Goal: Task Accomplishment & Management: Complete application form

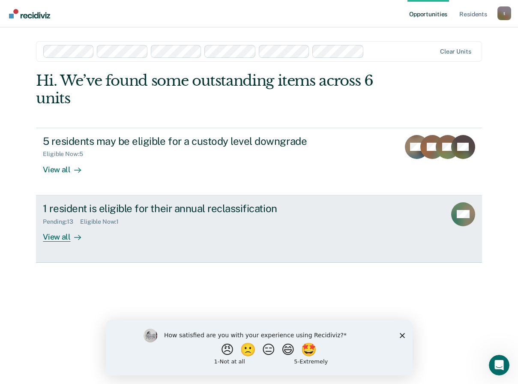
click at [54, 235] on div "View all" at bounding box center [67, 233] width 48 height 17
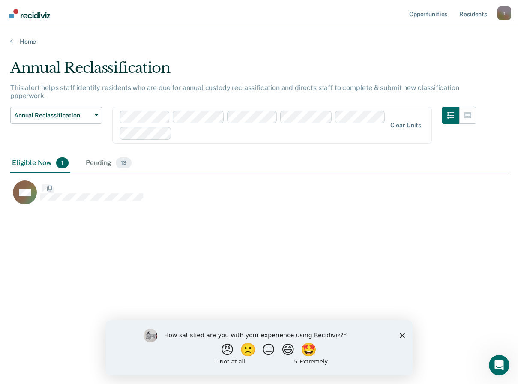
scroll to position [254, 491]
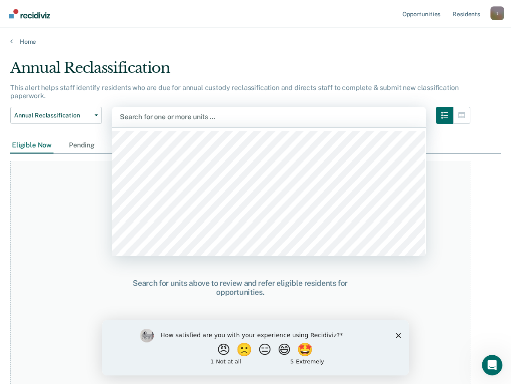
click at [161, 117] on div at bounding box center [269, 117] width 298 height 10
type input "aa"
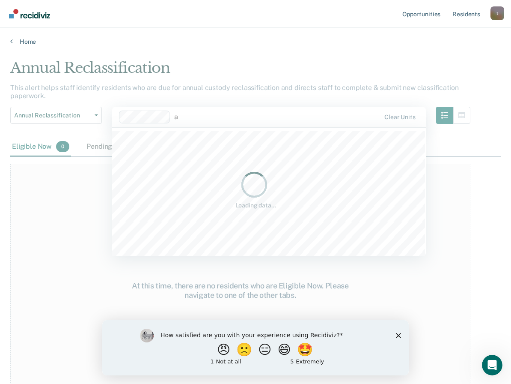
type input "aa"
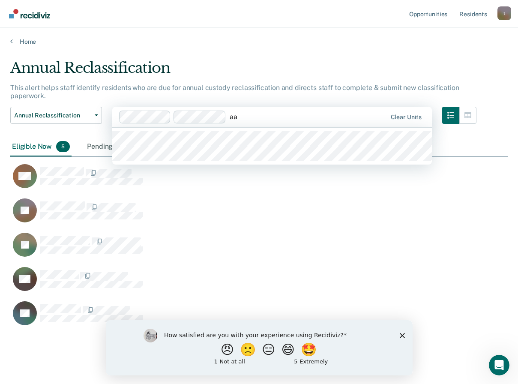
type input "a"
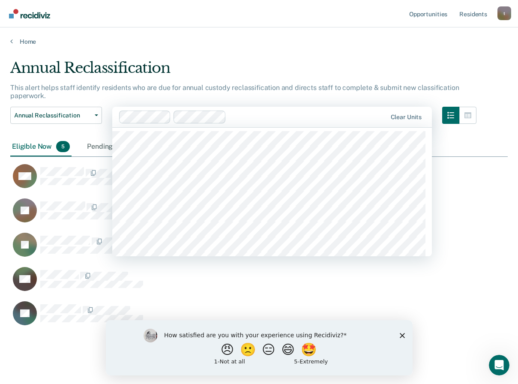
click at [332, 48] on main "Annual Reclassification This alert helps staff identify residents who are due f…" at bounding box center [259, 213] width 518 height 336
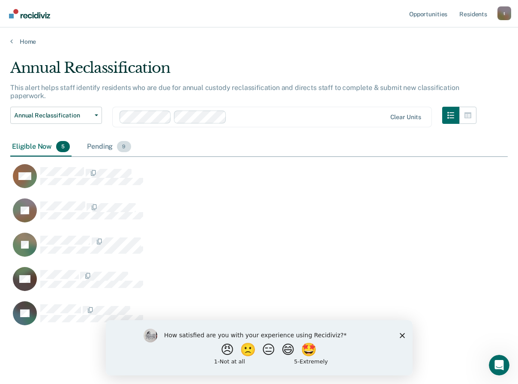
click at [102, 147] on div "Pending 9" at bounding box center [108, 146] width 47 height 19
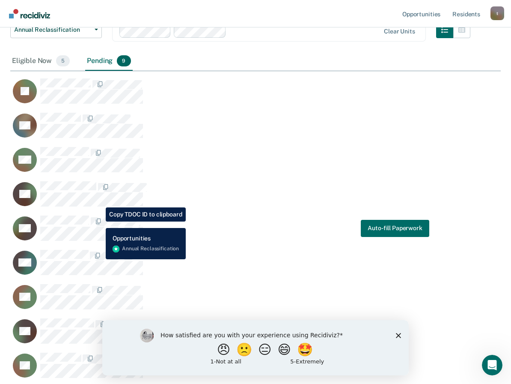
scroll to position [88, 0]
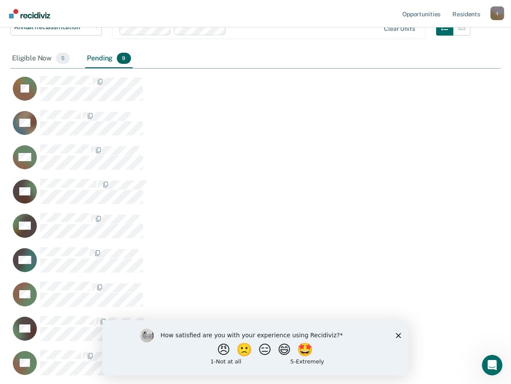
click at [397, 332] on icon "Close survey" at bounding box center [398, 334] width 5 height 5
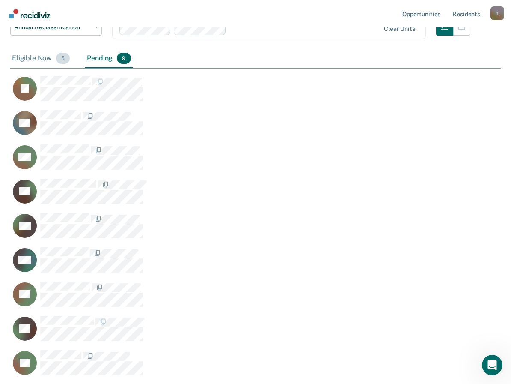
click at [25, 58] on div "Eligible Now 5" at bounding box center [40, 58] width 61 height 19
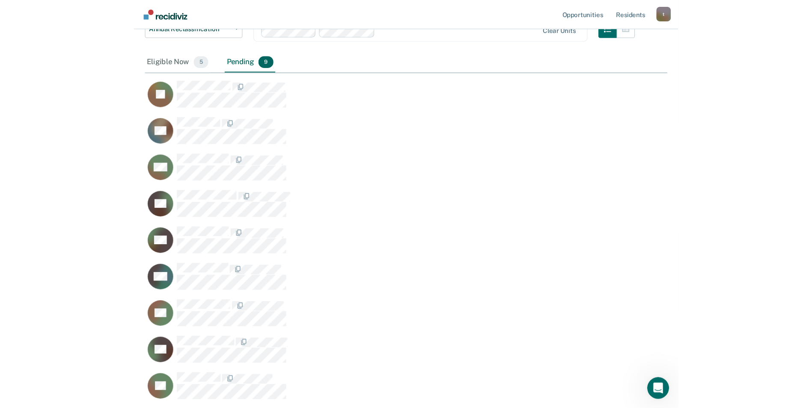
scroll to position [254, 491]
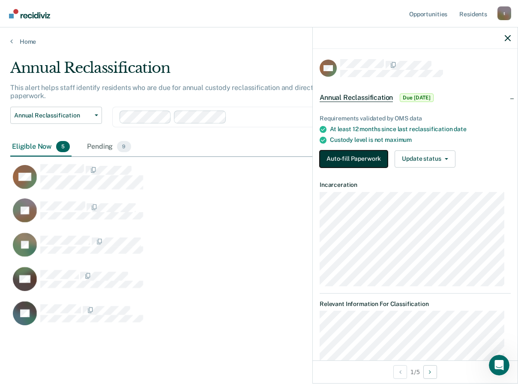
click at [343, 157] on button "Auto-fill Paperwork" at bounding box center [353, 158] width 68 height 17
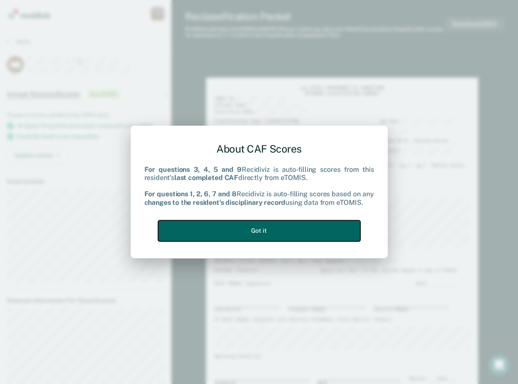
click at [268, 232] on button "Got it" at bounding box center [259, 230] width 202 height 21
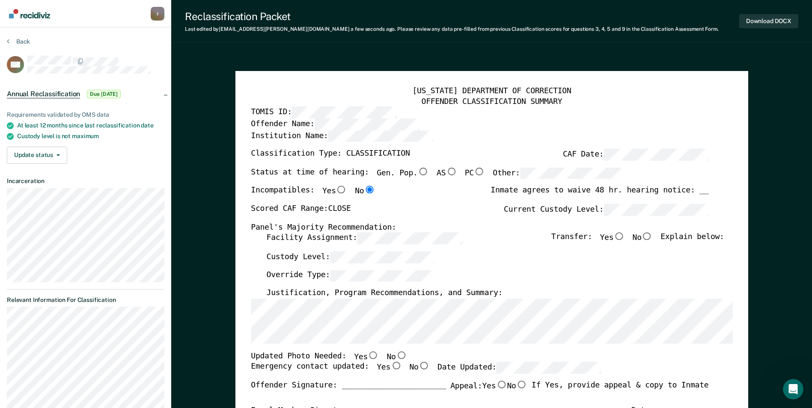
scroll to position [43, 0]
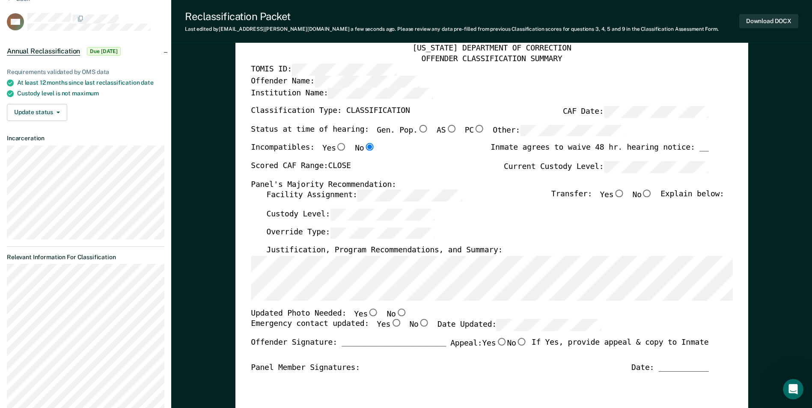
click at [396, 312] on input "No" at bounding box center [401, 313] width 11 height 8
type textarea "x"
radio input "true"
click at [390, 322] on input "Yes" at bounding box center [395, 324] width 11 height 8
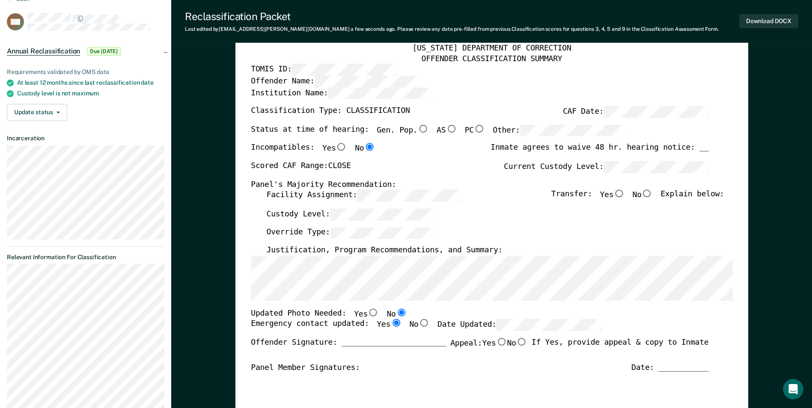
type textarea "x"
radio input "true"
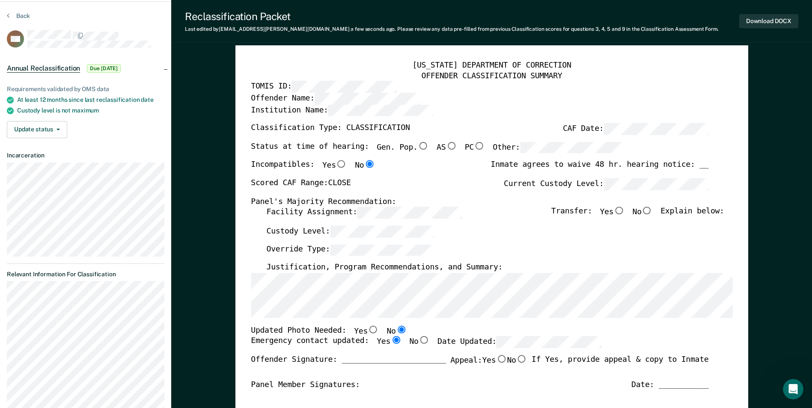
scroll to position [0, 0]
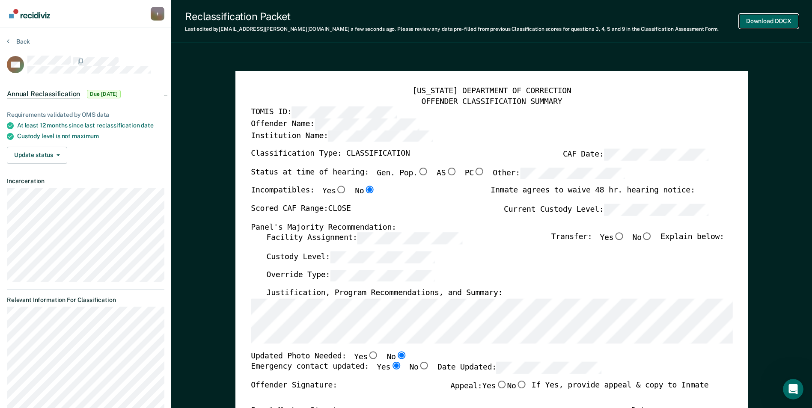
click at [517, 23] on button "Download DOCX" at bounding box center [768, 21] width 59 height 14
type textarea "x"
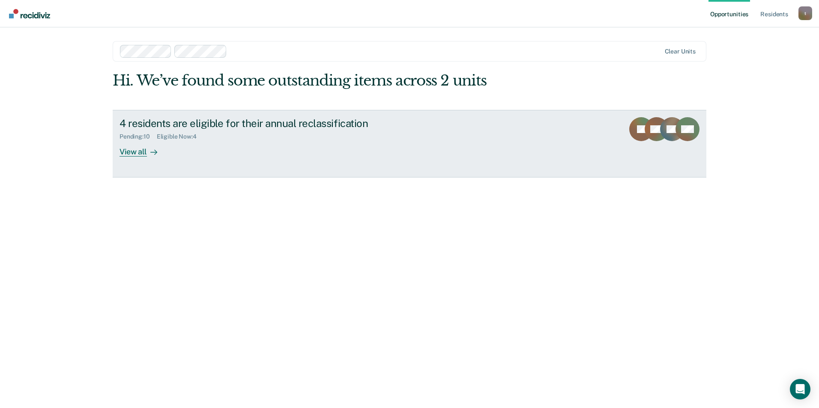
click at [205, 125] on div "4 residents are eligible for their annual reclassification" at bounding box center [269, 123] width 301 height 12
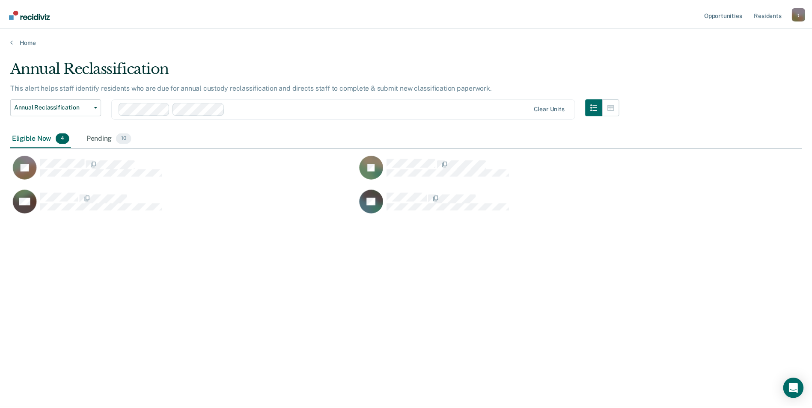
scroll to position [279, 792]
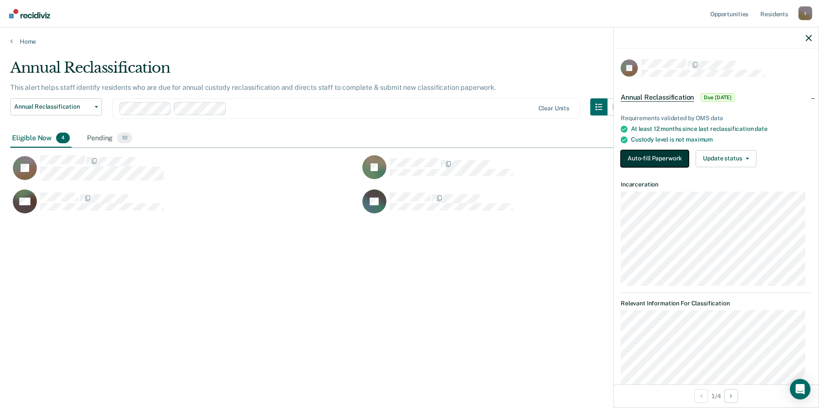
click at [663, 156] on button "Auto-fill Paperwork" at bounding box center [654, 158] width 68 height 17
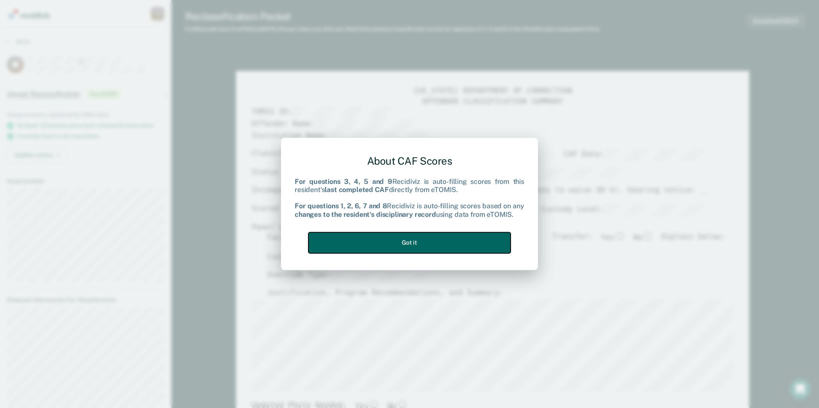
click at [480, 241] on button "Got it" at bounding box center [409, 242] width 202 height 21
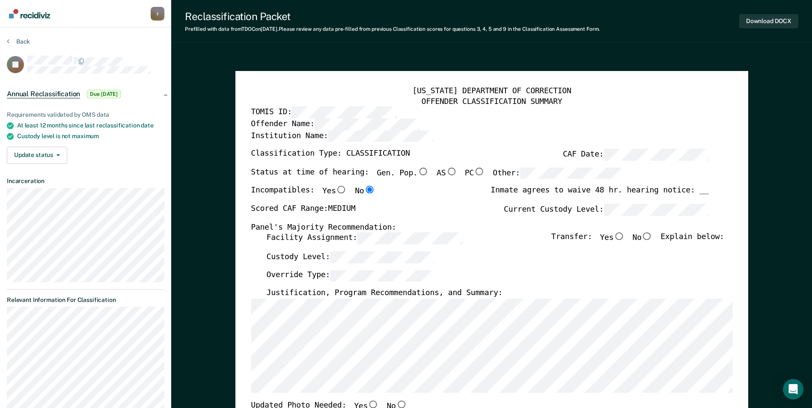
click at [651, 238] on input "No" at bounding box center [647, 237] width 11 height 8
type textarea "x"
radio input "true"
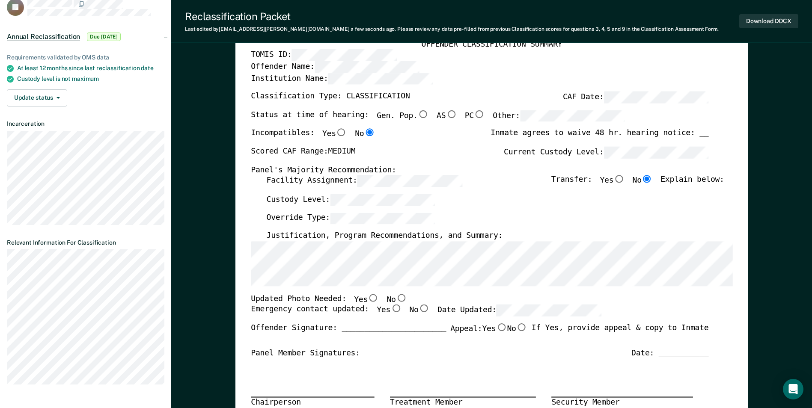
scroll to position [86, 0]
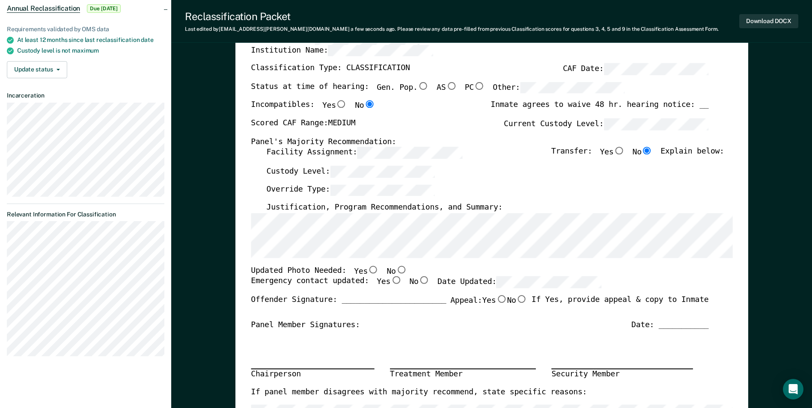
click at [396, 268] on input "No" at bounding box center [401, 270] width 11 height 8
type textarea "x"
radio input "true"
click at [390, 283] on input "Yes" at bounding box center [395, 281] width 11 height 8
type textarea "x"
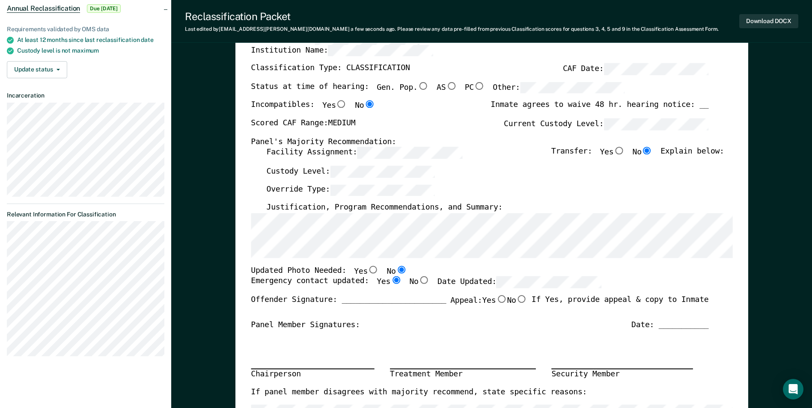
radio input "true"
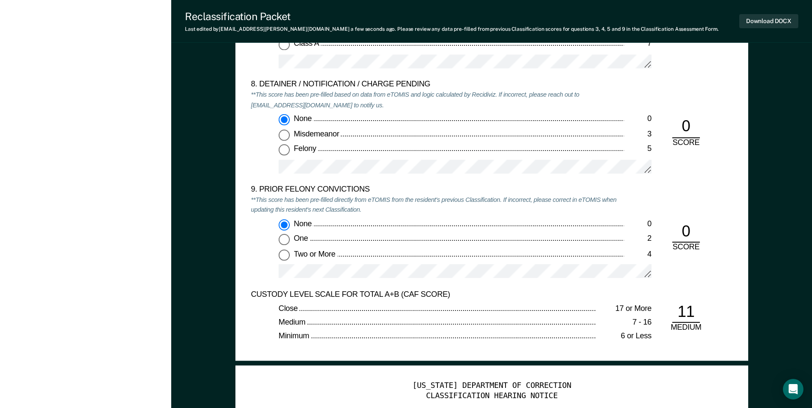
scroll to position [2141, 0]
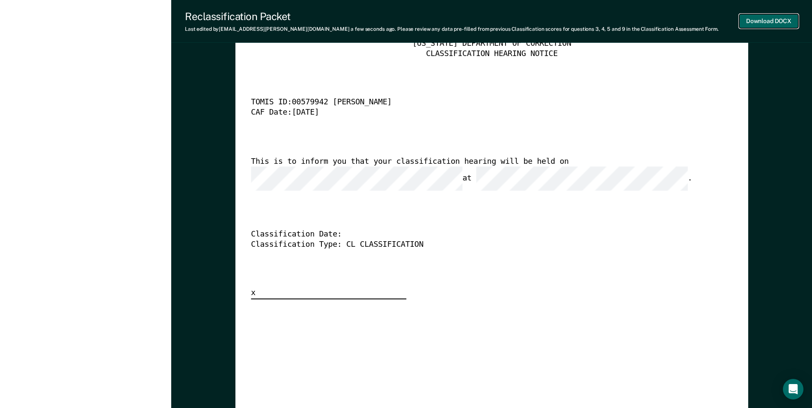
click at [768, 25] on button "Download DOCX" at bounding box center [768, 21] width 59 height 14
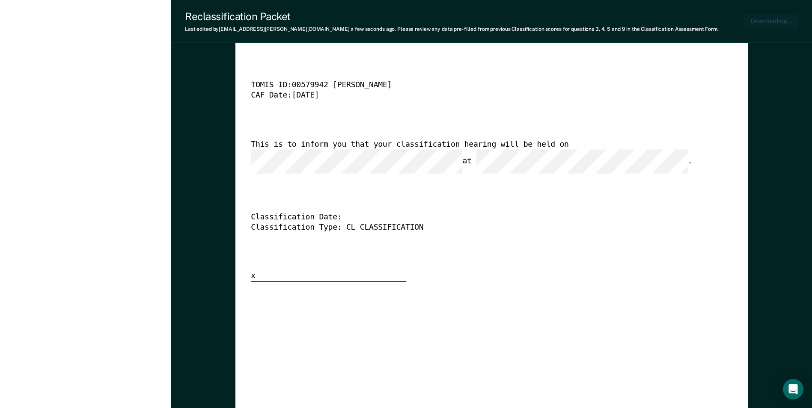
type textarea "x"
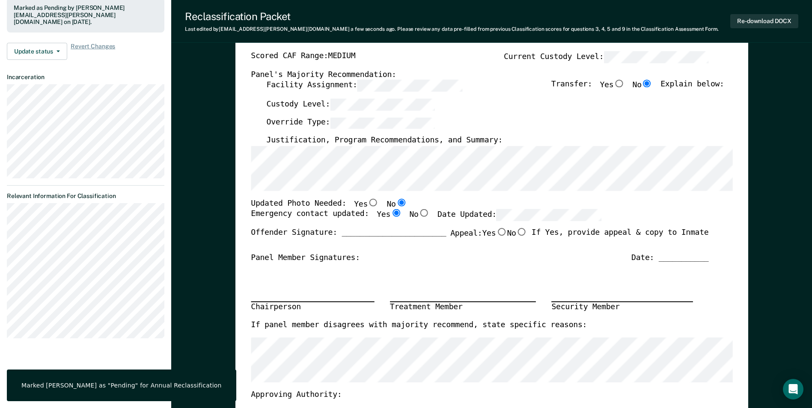
scroll to position [0, 0]
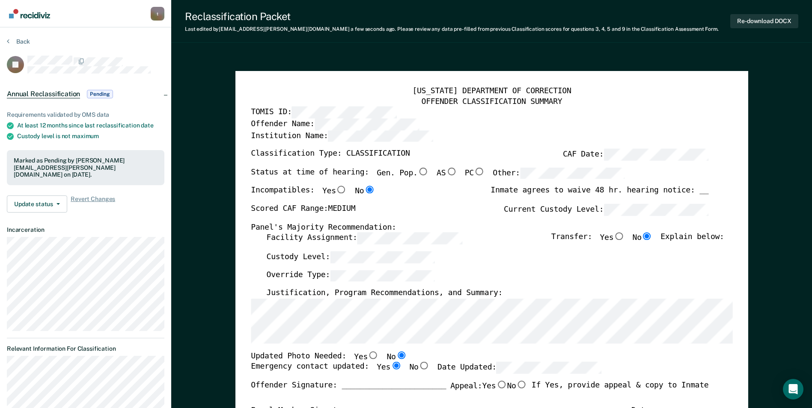
click at [91, 21] on nav "tari.crawford@corecivic.com t Profile How it works Log Out" at bounding box center [85, 13] width 171 height 27
click at [22, 42] on button "Back" at bounding box center [18, 42] width 23 height 8
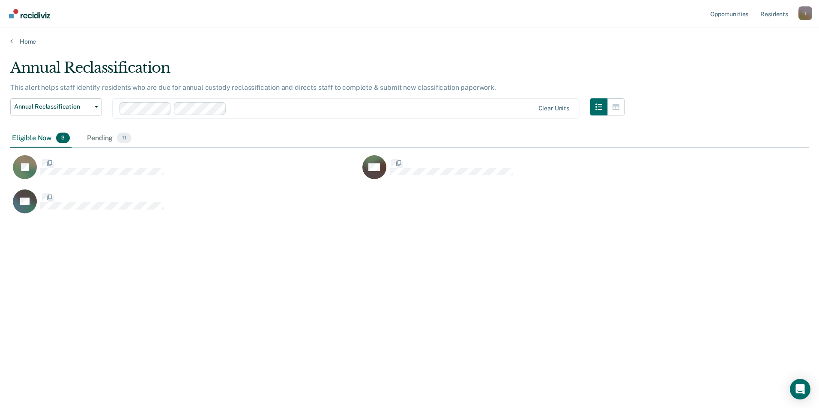
scroll to position [279, 792]
click at [187, 106] on div at bounding box center [355, 109] width 358 height 10
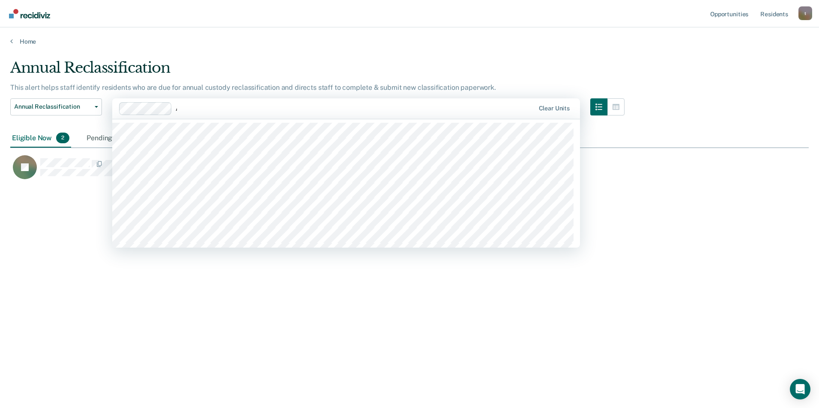
type input "AA"
type input "AB"
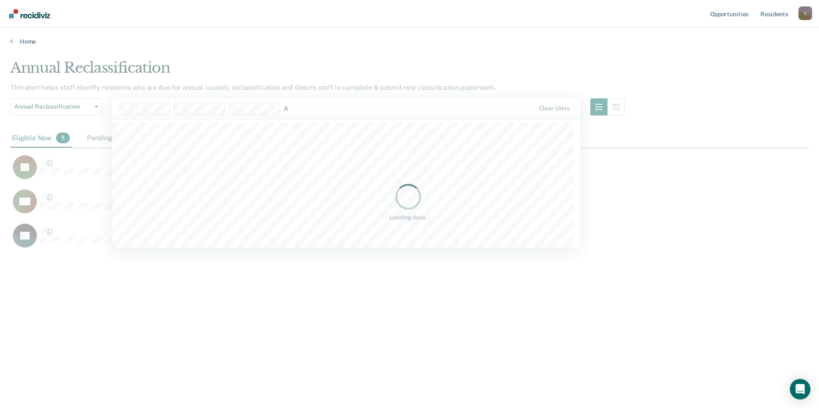
type input "AB"
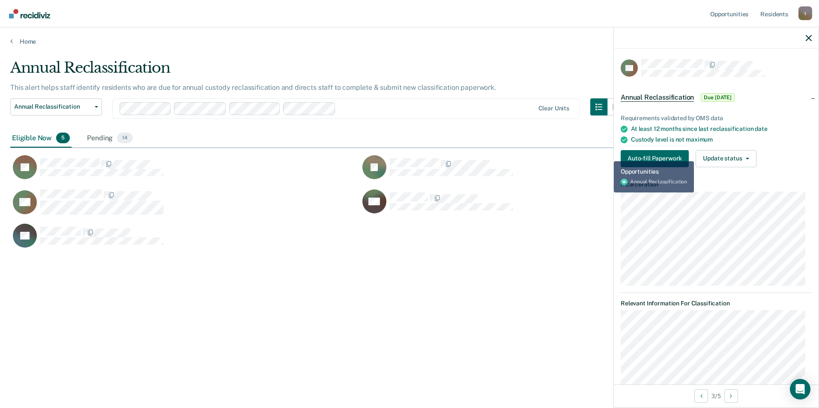
click at [608, 155] on div "JP JL CA BG JN" at bounding box center [359, 199] width 698 height 103
click at [664, 160] on button "Auto-fill Paperwork" at bounding box center [654, 158] width 68 height 17
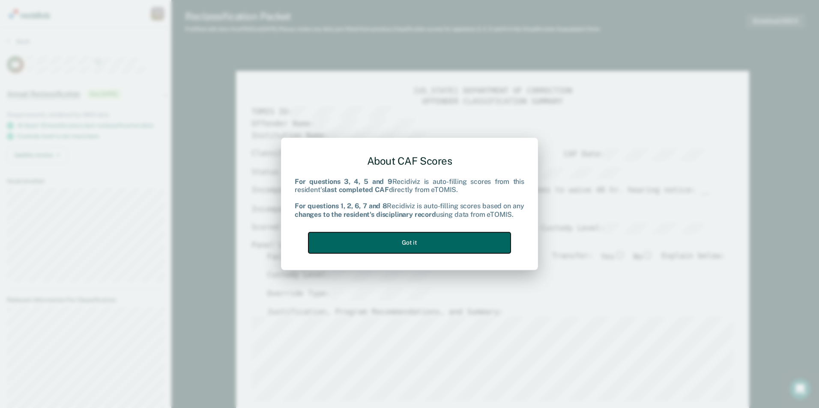
click at [415, 245] on button "Got it" at bounding box center [409, 242] width 202 height 21
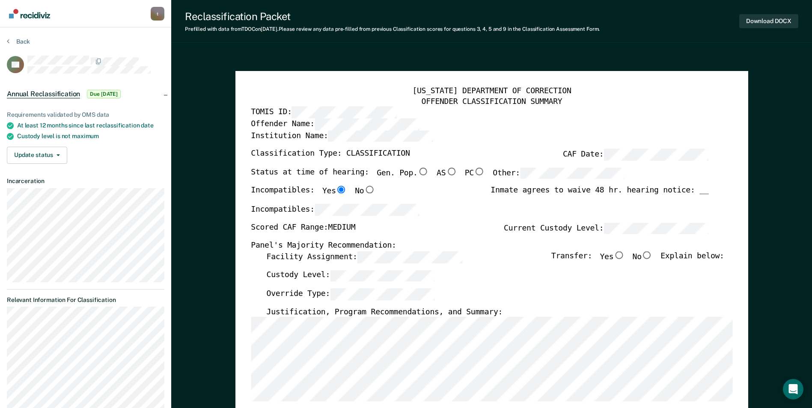
drag, startPoint x: 212, startPoint y: 252, endPoint x: 229, endPoint y: 253, distance: 17.6
drag, startPoint x: 655, startPoint y: 257, endPoint x: 614, endPoint y: 269, distance: 41.9
click at [653, 257] on input "No" at bounding box center [647, 256] width 11 height 8
type textarea "x"
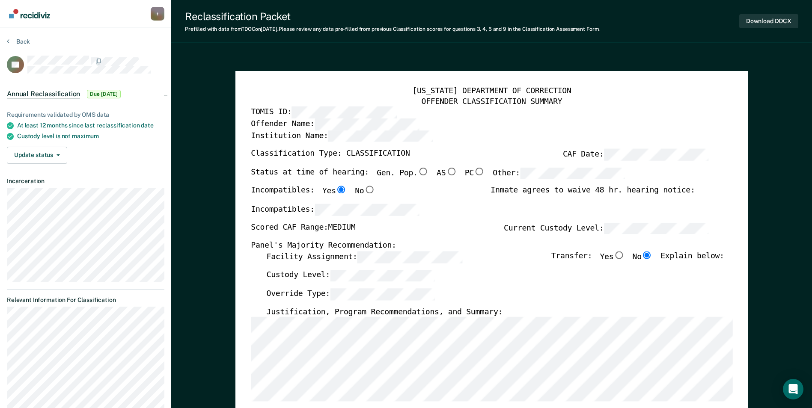
radio input "true"
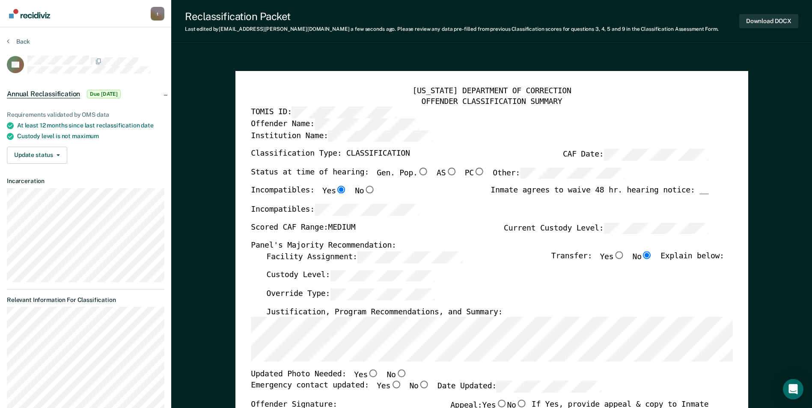
click at [396, 375] on input "No" at bounding box center [401, 374] width 11 height 8
type textarea "x"
radio input "true"
drag, startPoint x: 384, startPoint y: 386, endPoint x: 417, endPoint y: 386, distance: 33.0
click at [390, 386] on input "Yes" at bounding box center [395, 385] width 11 height 8
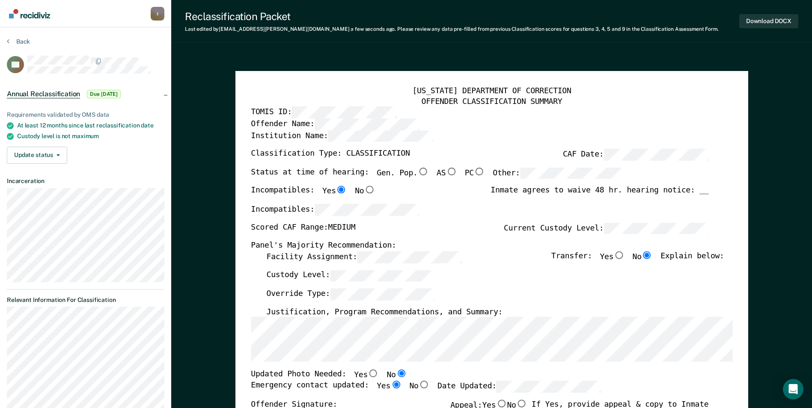
type textarea "x"
radio input "true"
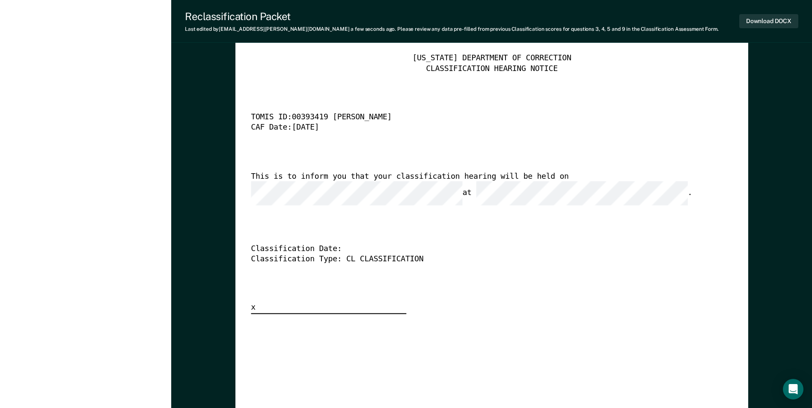
scroll to position [2141, 0]
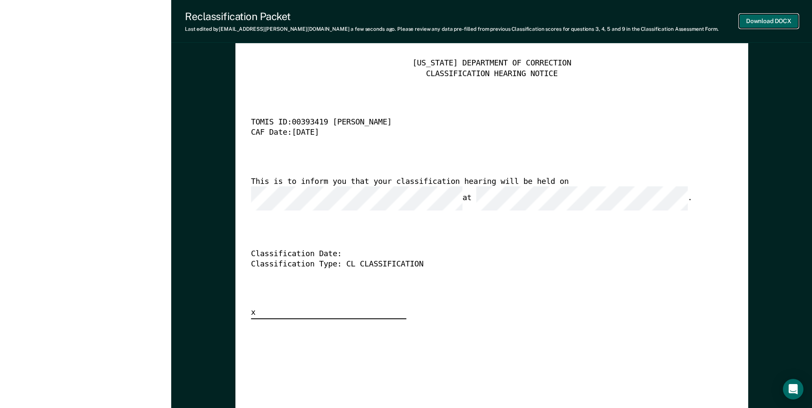
click at [776, 22] on button "Download DOCX" at bounding box center [768, 21] width 59 height 14
type textarea "x"
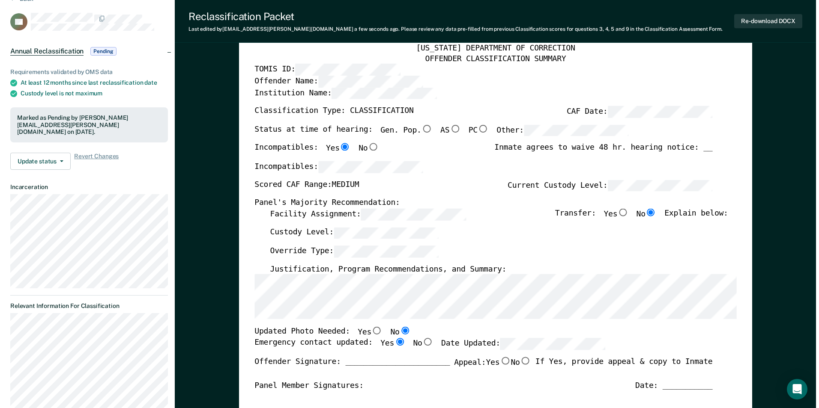
scroll to position [0, 0]
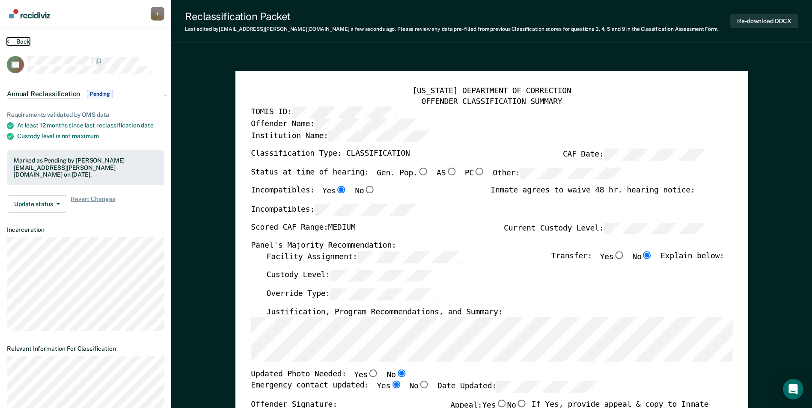
click at [20, 42] on button "Back" at bounding box center [18, 42] width 23 height 8
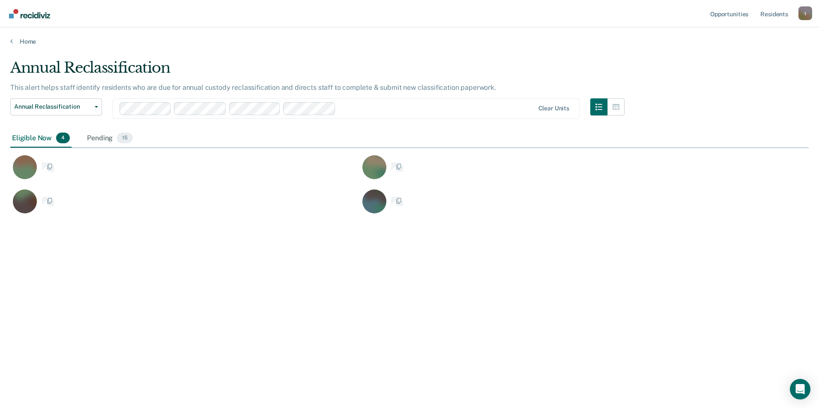
scroll to position [279, 792]
click at [208, 41] on link "Home" at bounding box center [409, 42] width 798 height 8
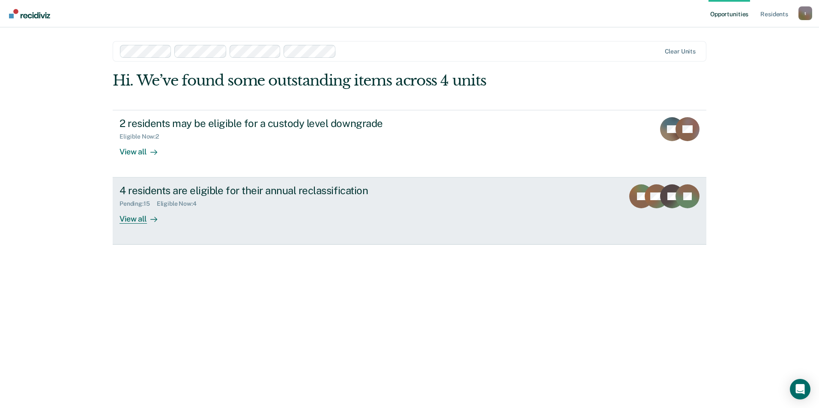
click at [325, 209] on div "4 residents are eligible for their annual reclassification Pending : 15 Eligibl…" at bounding box center [279, 204] width 321 height 39
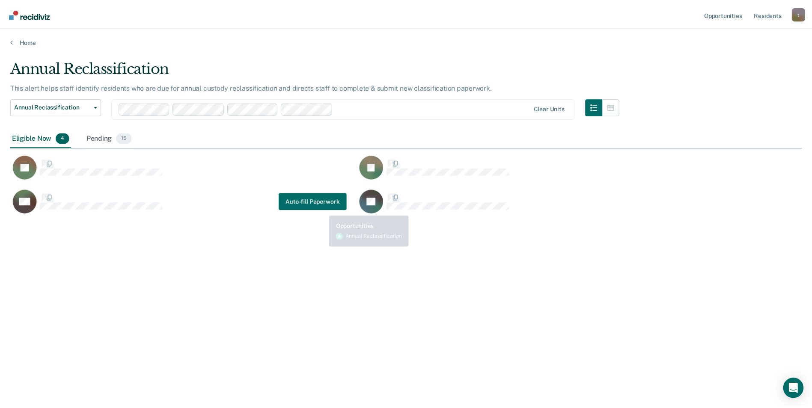
scroll to position [279, 792]
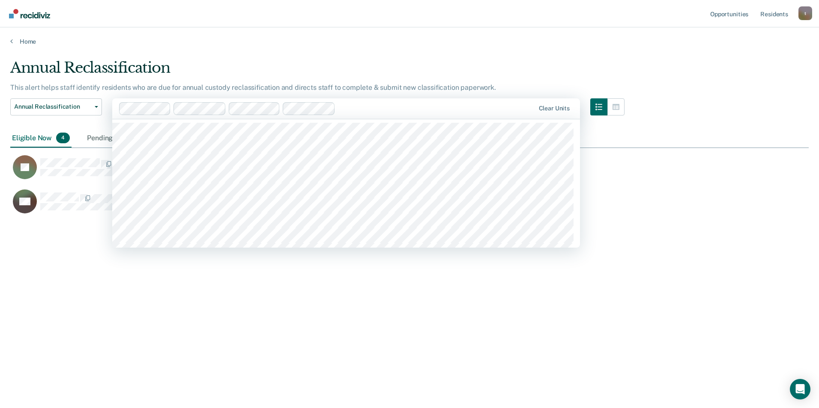
click at [357, 101] on div "Clear units" at bounding box center [345, 108] width 467 height 21
click at [541, 299] on div "Annual Reclassification This alert helps staff identify residents who are due f…" at bounding box center [409, 201] width 798 height 285
click at [396, 107] on div at bounding box center [436, 109] width 195 height 10
type input "AC"
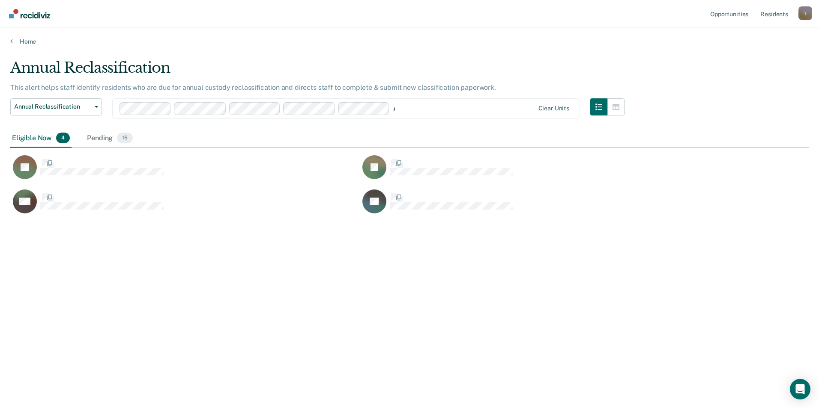
type input "AC"
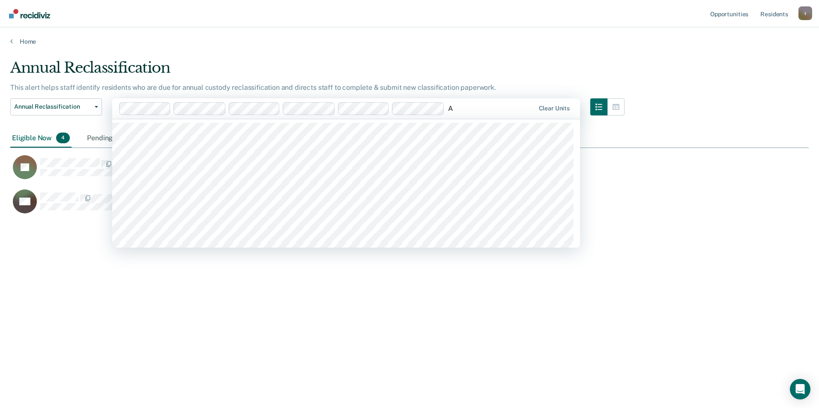
type input "AD"
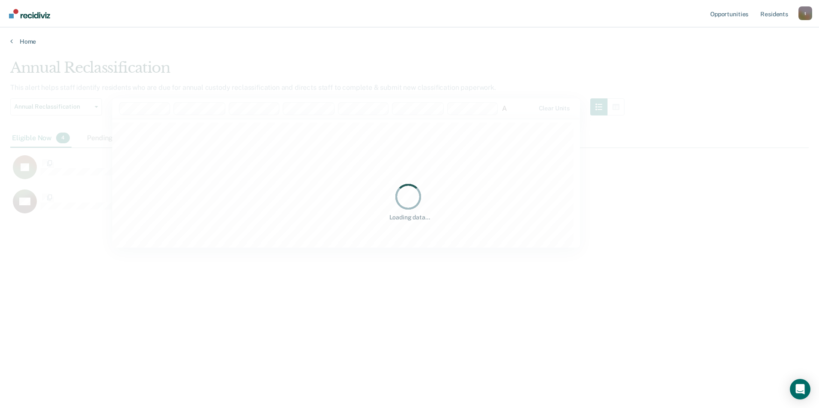
type input "AD"
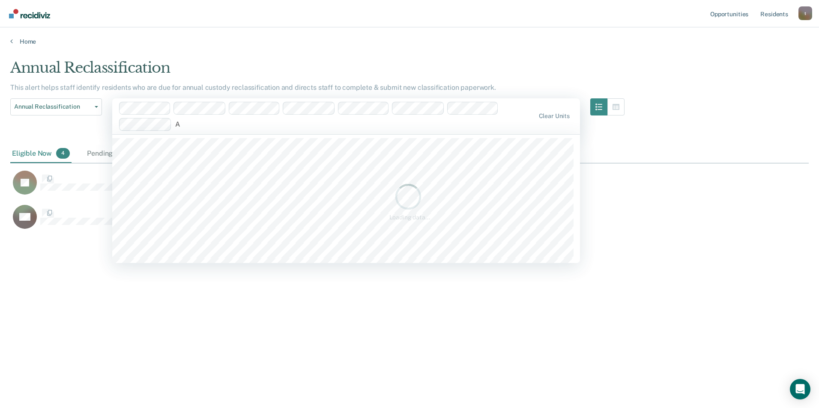
type input "AE"
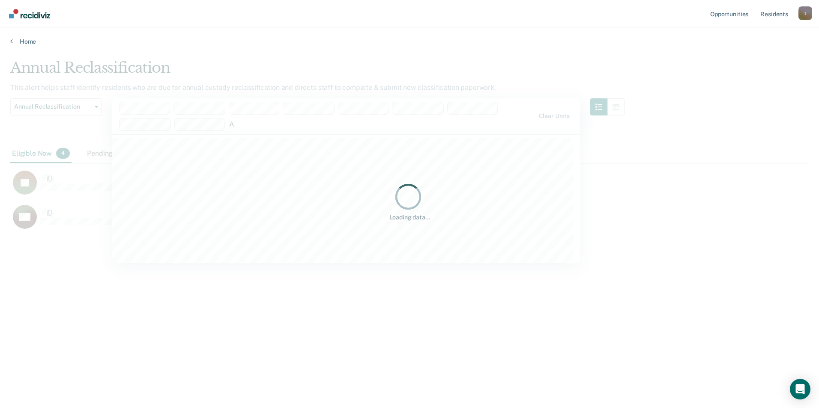
type input "AE"
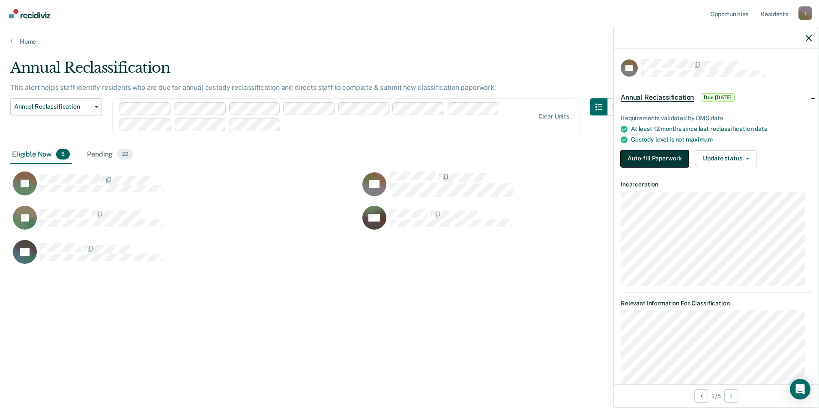
click at [650, 158] on button "Auto-fill Paperwork" at bounding box center [654, 158] width 68 height 17
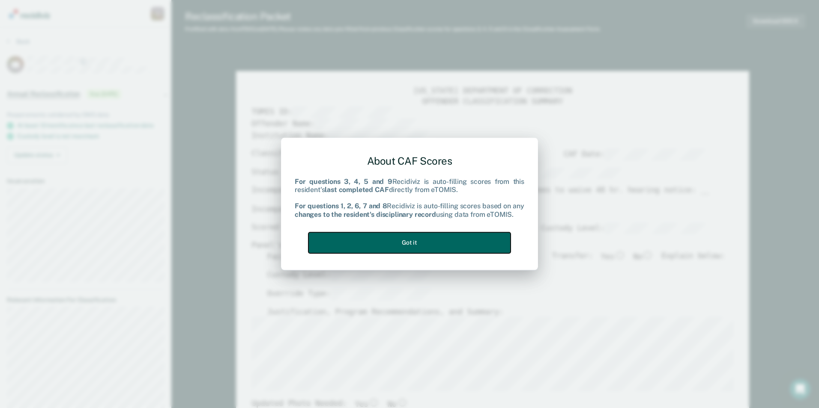
click at [434, 248] on button "Got it" at bounding box center [409, 242] width 202 height 21
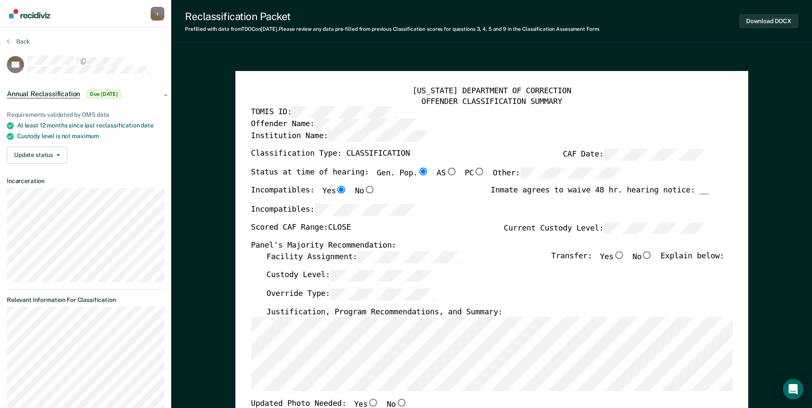
click at [651, 256] on input "No" at bounding box center [647, 256] width 11 height 8
type textarea "x"
radio input "true"
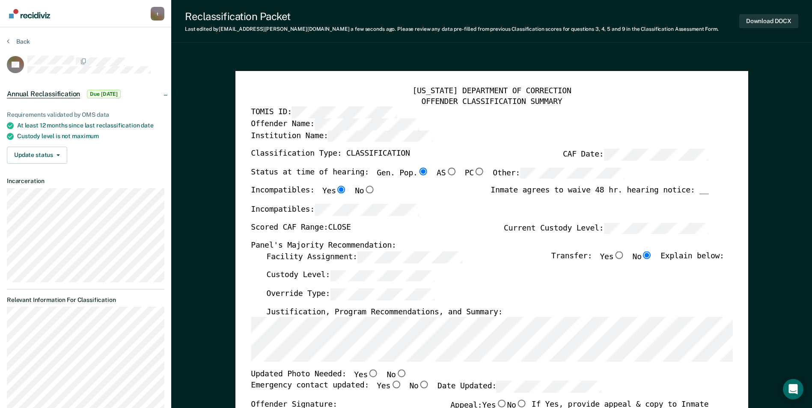
type textarea "x"
